Goal: Task Accomplishment & Management: Check status

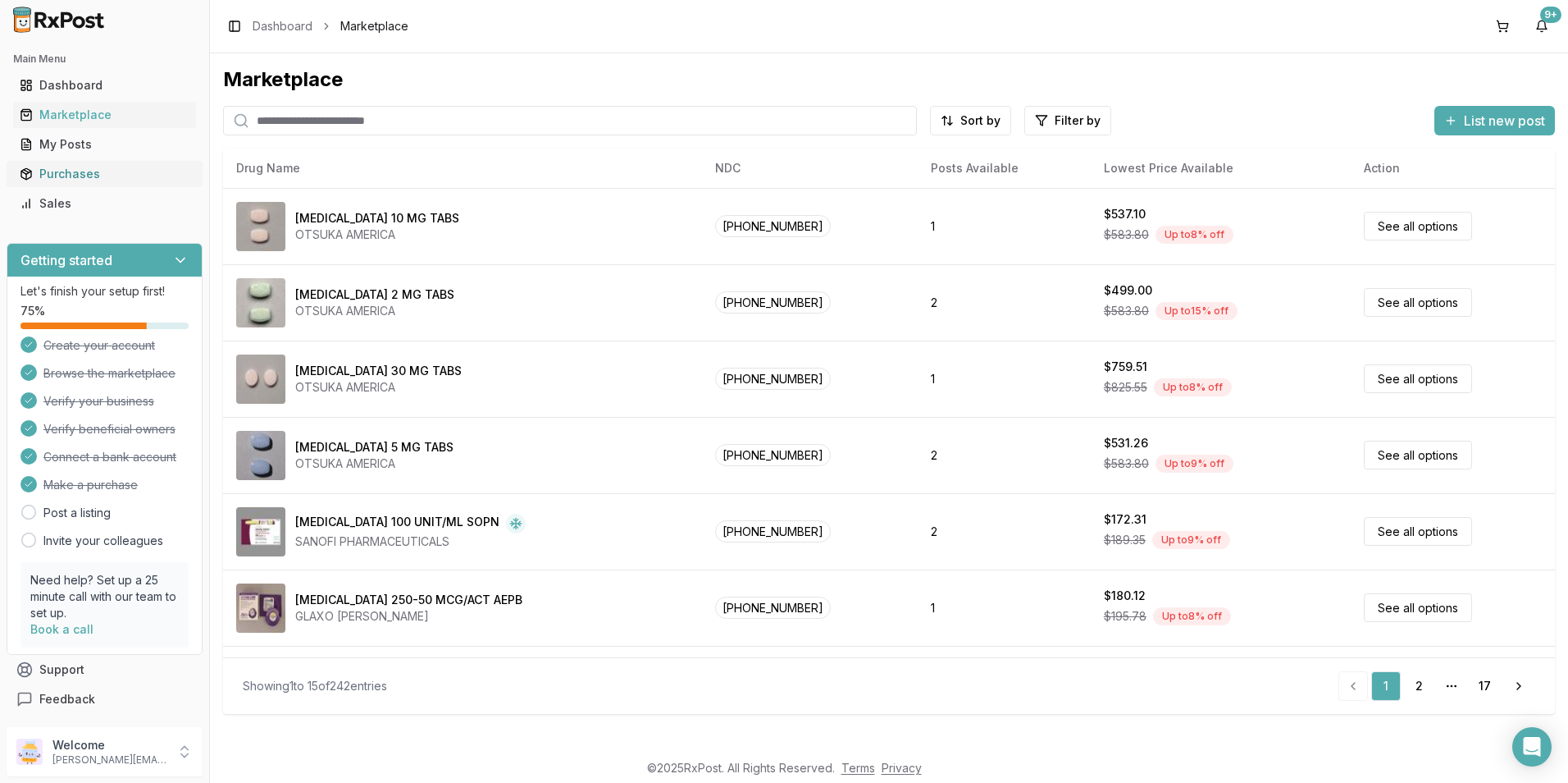
click at [87, 161] on link "Purchases" at bounding box center [104, 174] width 183 height 29
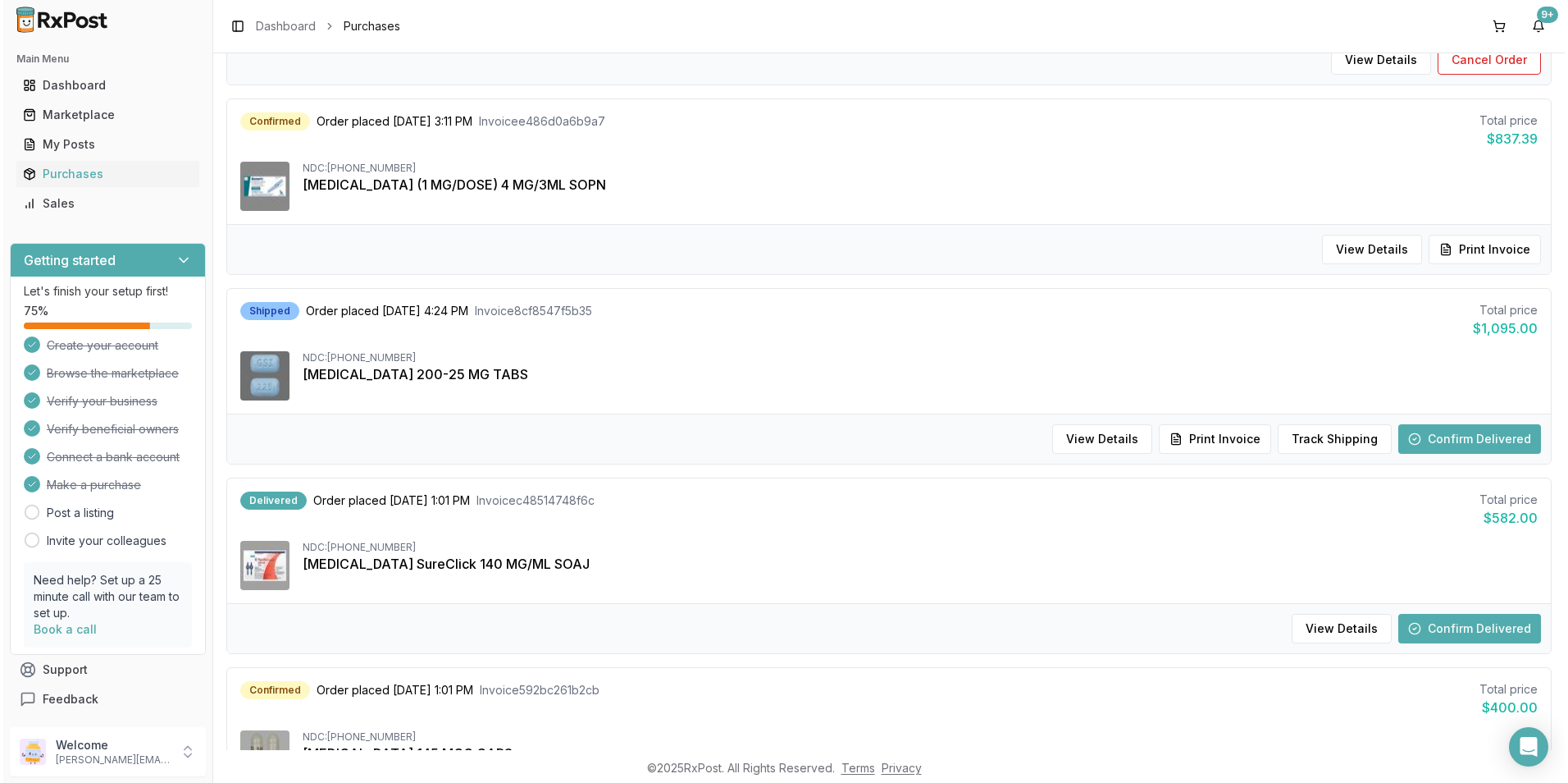
scroll to position [575, 0]
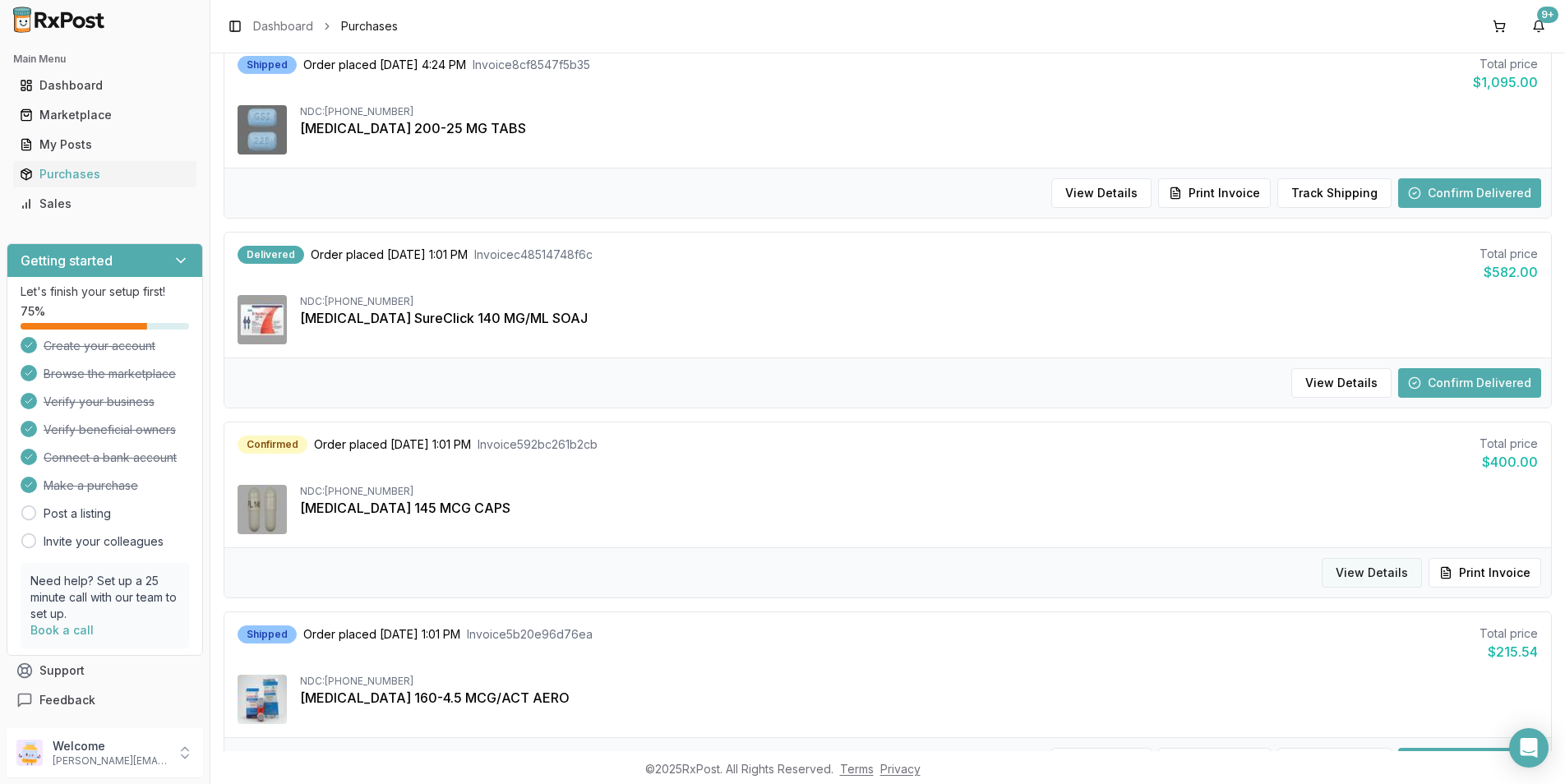
click at [1367, 569] on button "View Details" at bounding box center [1372, 572] width 101 height 29
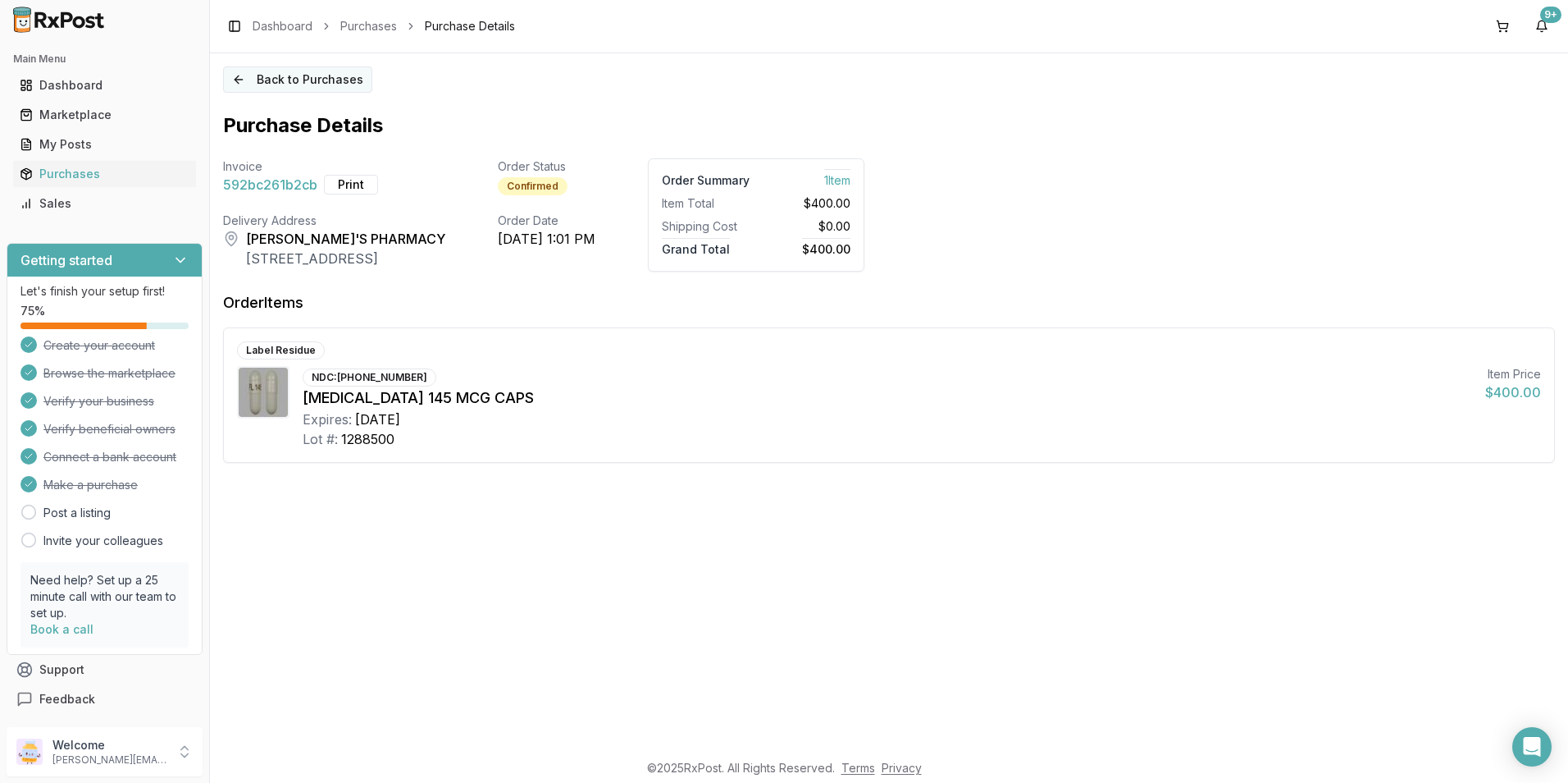
click at [237, 82] on button "Back to Purchases" at bounding box center [297, 80] width 149 height 26
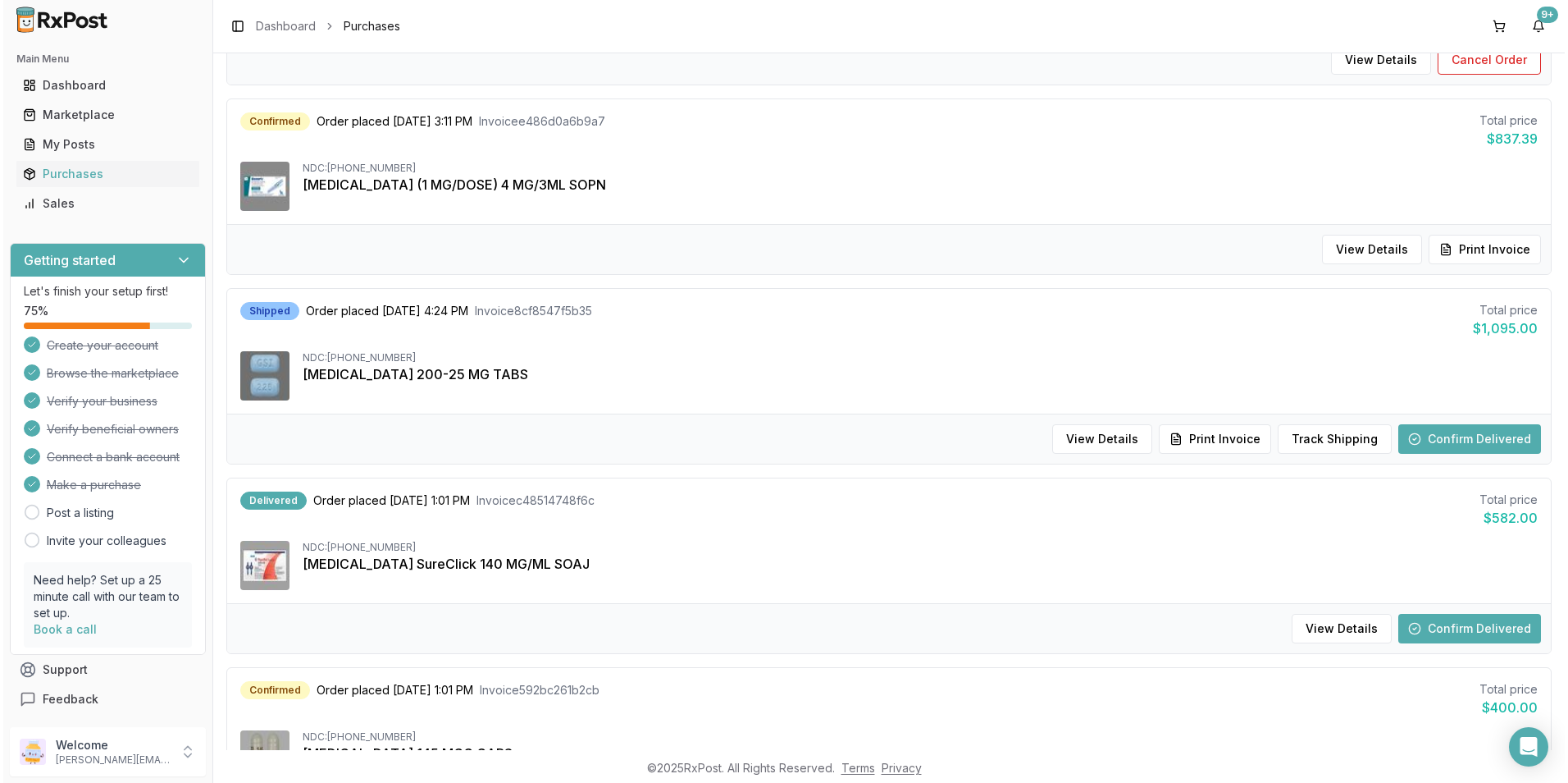
scroll to position [492, 0]
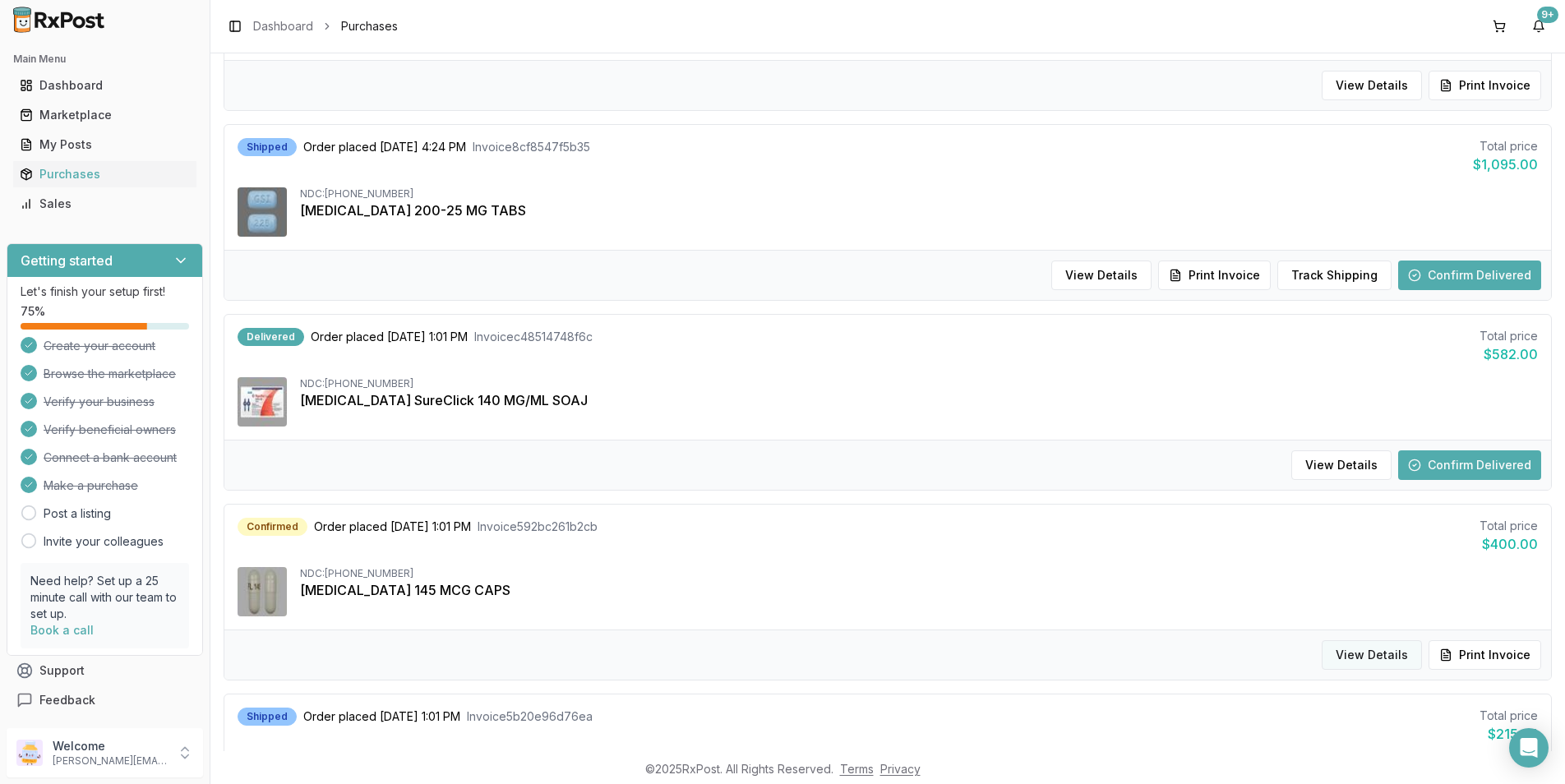
click at [1390, 647] on button "View Details" at bounding box center [1372, 654] width 101 height 29
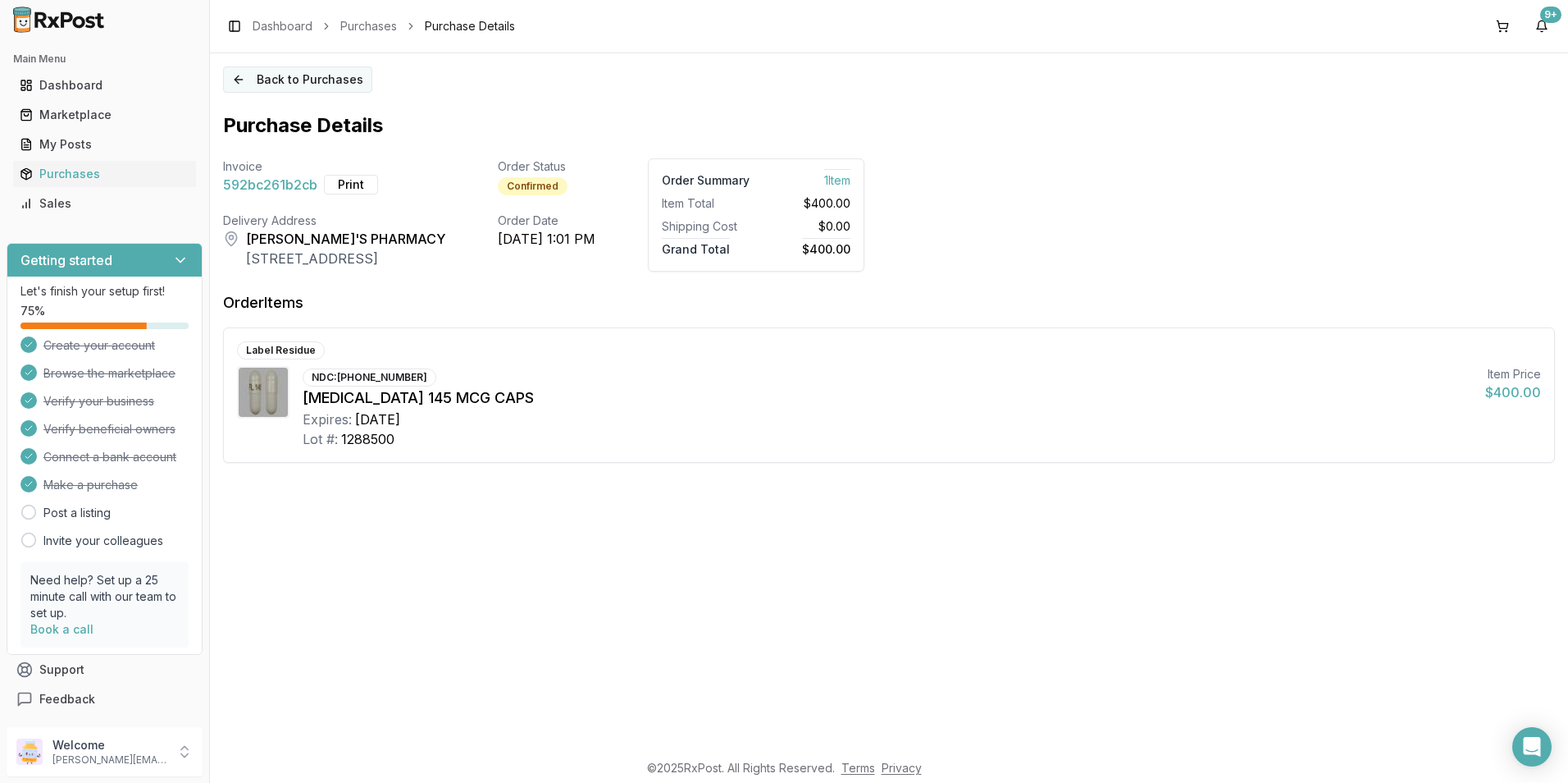
click at [243, 76] on button "Back to Purchases" at bounding box center [297, 80] width 149 height 26
